Goal: Task Accomplishment & Management: Use online tool/utility

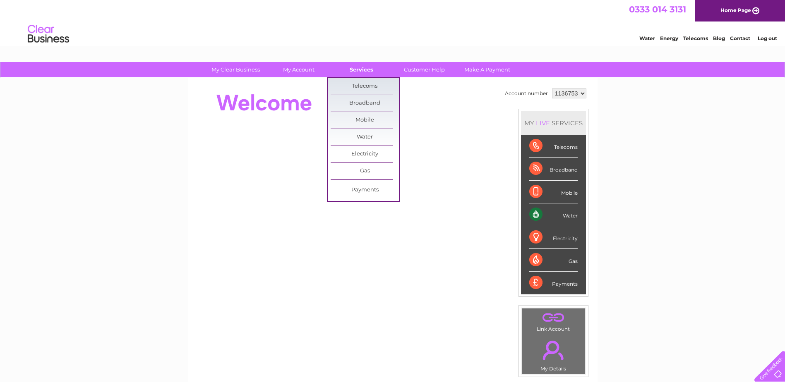
click at [359, 67] on link "Services" at bounding box center [361, 69] width 68 height 15
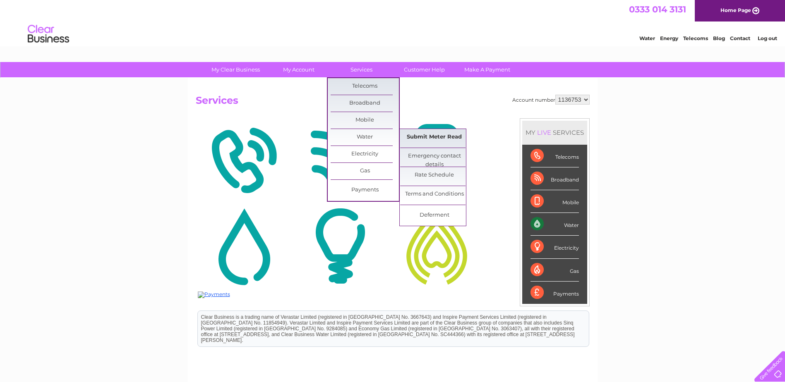
click at [439, 136] on link "Submit Meter Read" at bounding box center [434, 137] width 68 height 17
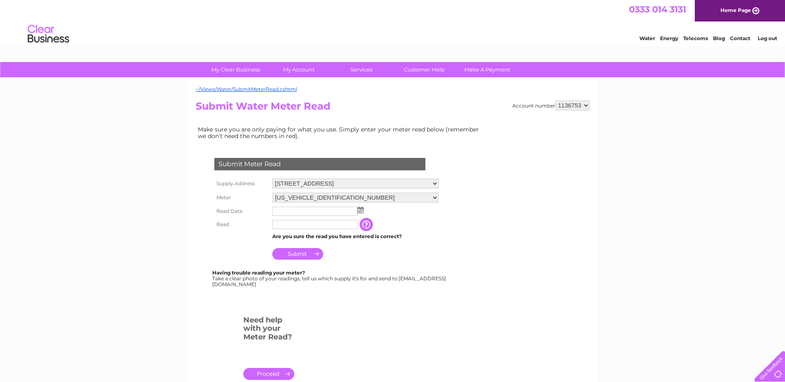
click at [280, 228] on input "text" at bounding box center [314, 224] width 85 height 9
type input "264"
click at [294, 253] on input "Submit" at bounding box center [297, 254] width 51 height 12
click at [282, 215] on input "text" at bounding box center [314, 211] width 85 height 9
click at [357, 211] on input "text" at bounding box center [315, 212] width 86 height 10
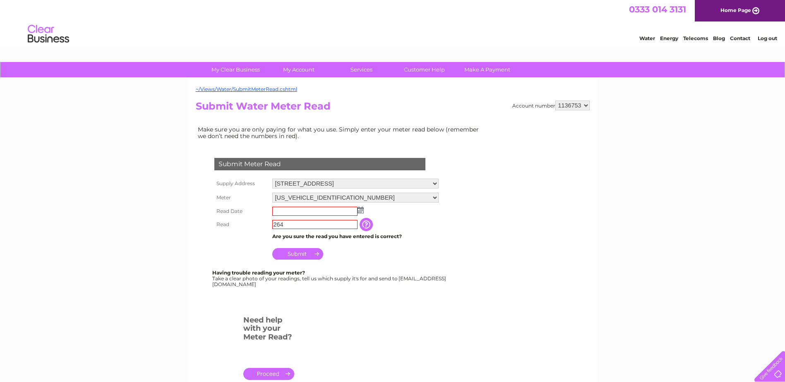
click at [363, 210] on img at bounding box center [360, 210] width 6 height 7
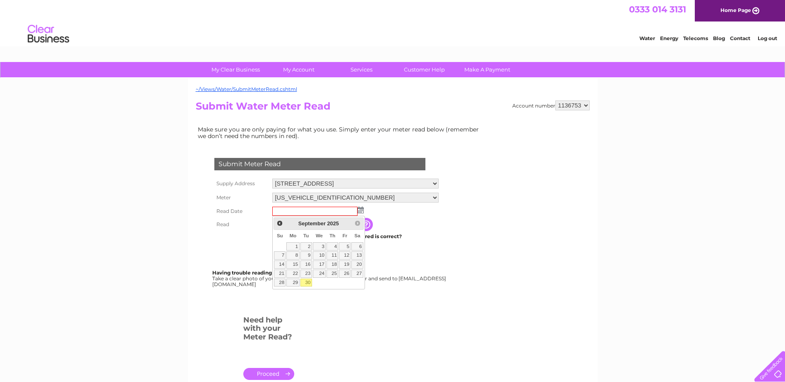
click at [305, 282] on link "30" at bounding box center [306, 283] width 12 height 8
type input "2025/09/30"
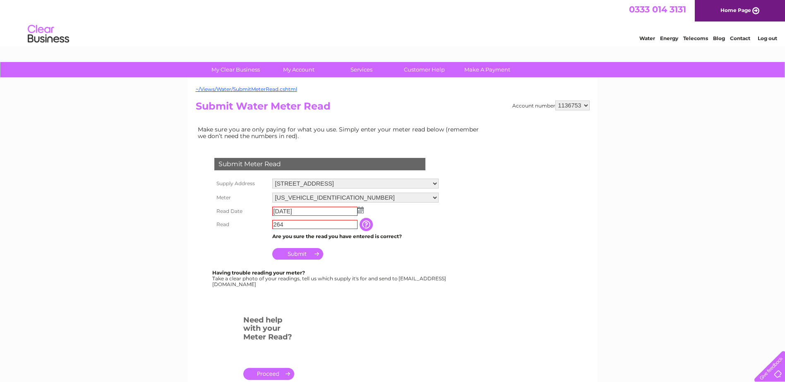
click at [287, 253] on input "Submit" at bounding box center [297, 254] width 51 height 12
